Goal: Navigation & Orientation: Find specific page/section

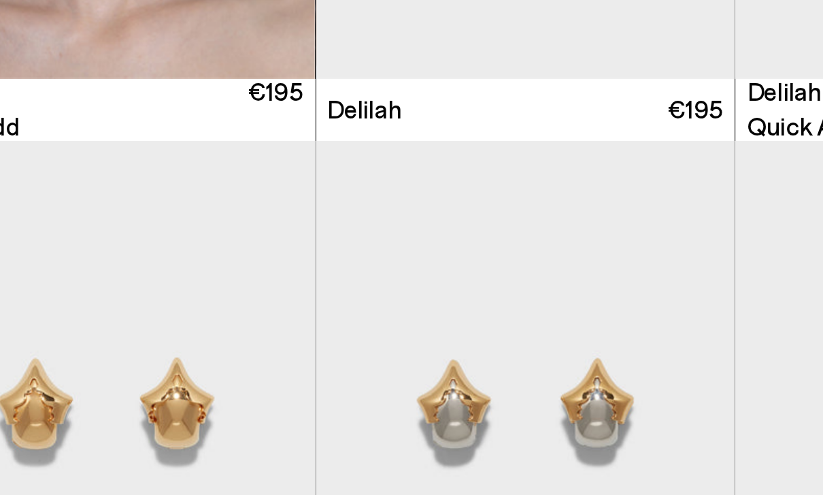
scroll to position [3011, 0]
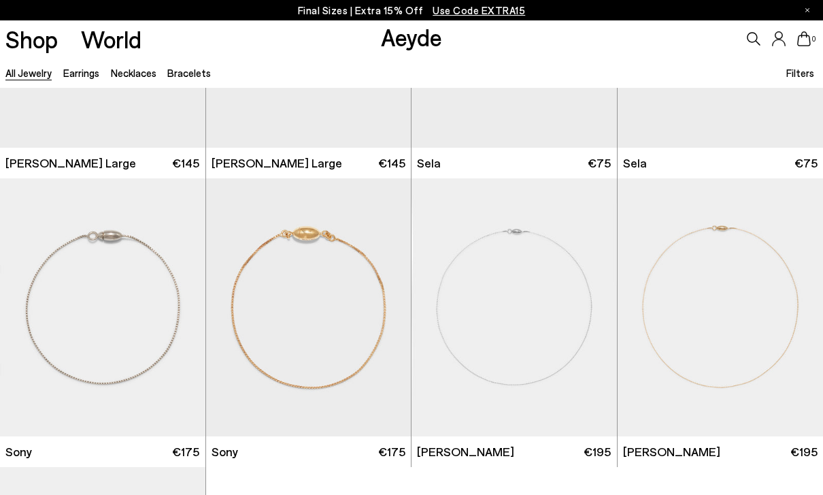
scroll to position [6258, 0]
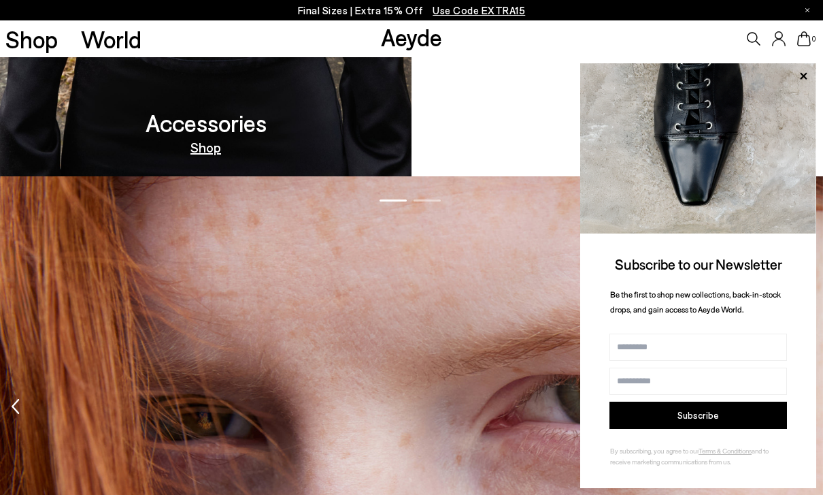
scroll to position [1524, 0]
